Goal: Task Accomplishment & Management: Manage account settings

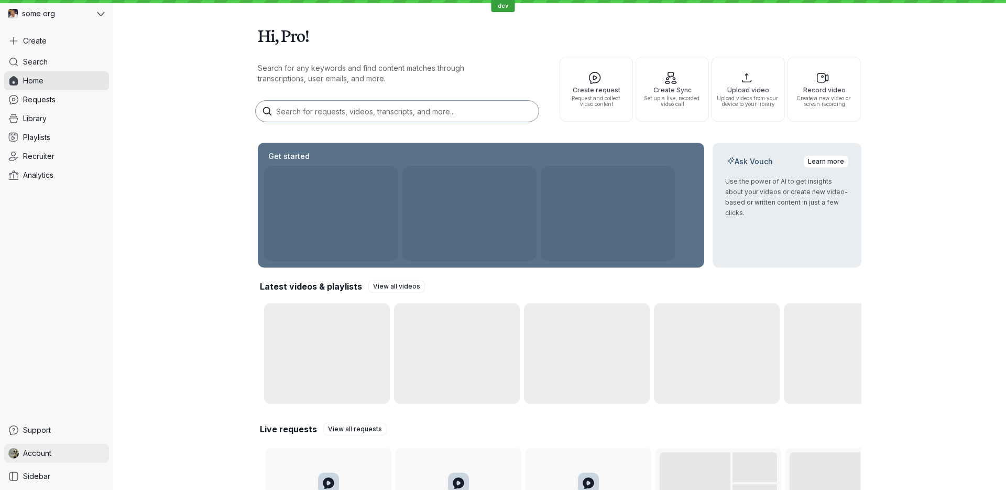
click at [48, 449] on span "Account" at bounding box center [37, 453] width 28 height 10
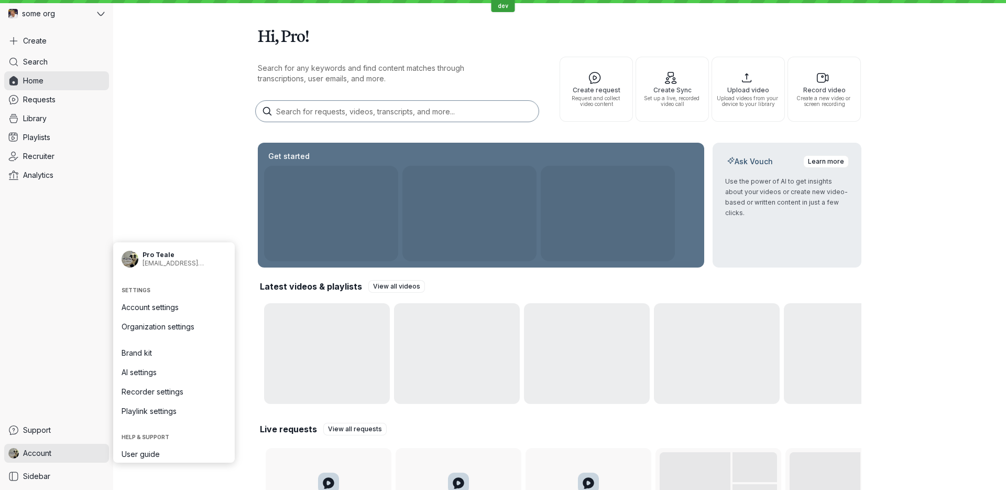
scroll to position [22, 0]
click at [165, 444] on link "Sign Out" at bounding box center [173, 451] width 117 height 19
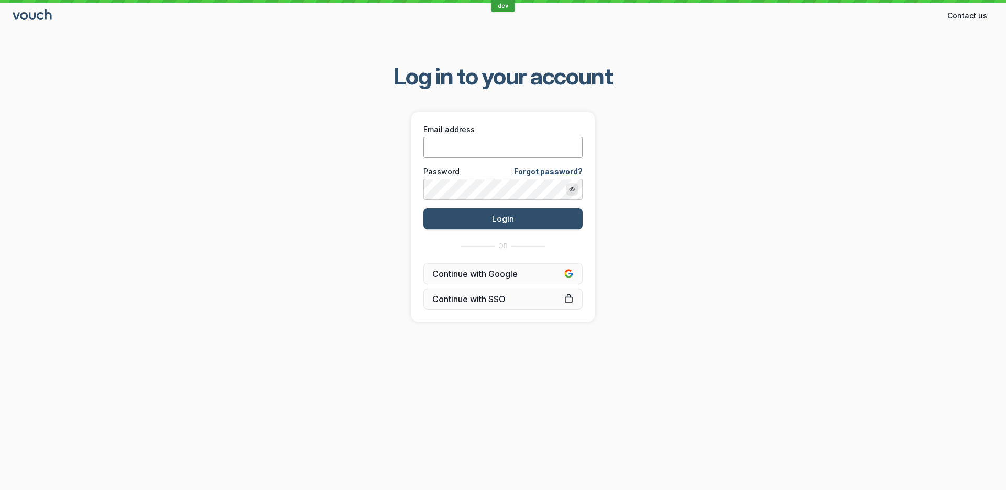
click at [468, 150] on input "Email address" at bounding box center [503, 147] width 159 height 21
type input "[PERSON_NAME][EMAIL_ADDRESS][DOMAIN_NAME]"
click at [424, 208] on button "Login" at bounding box center [503, 218] width 159 height 21
